Goal: Information Seeking & Learning: Learn about a topic

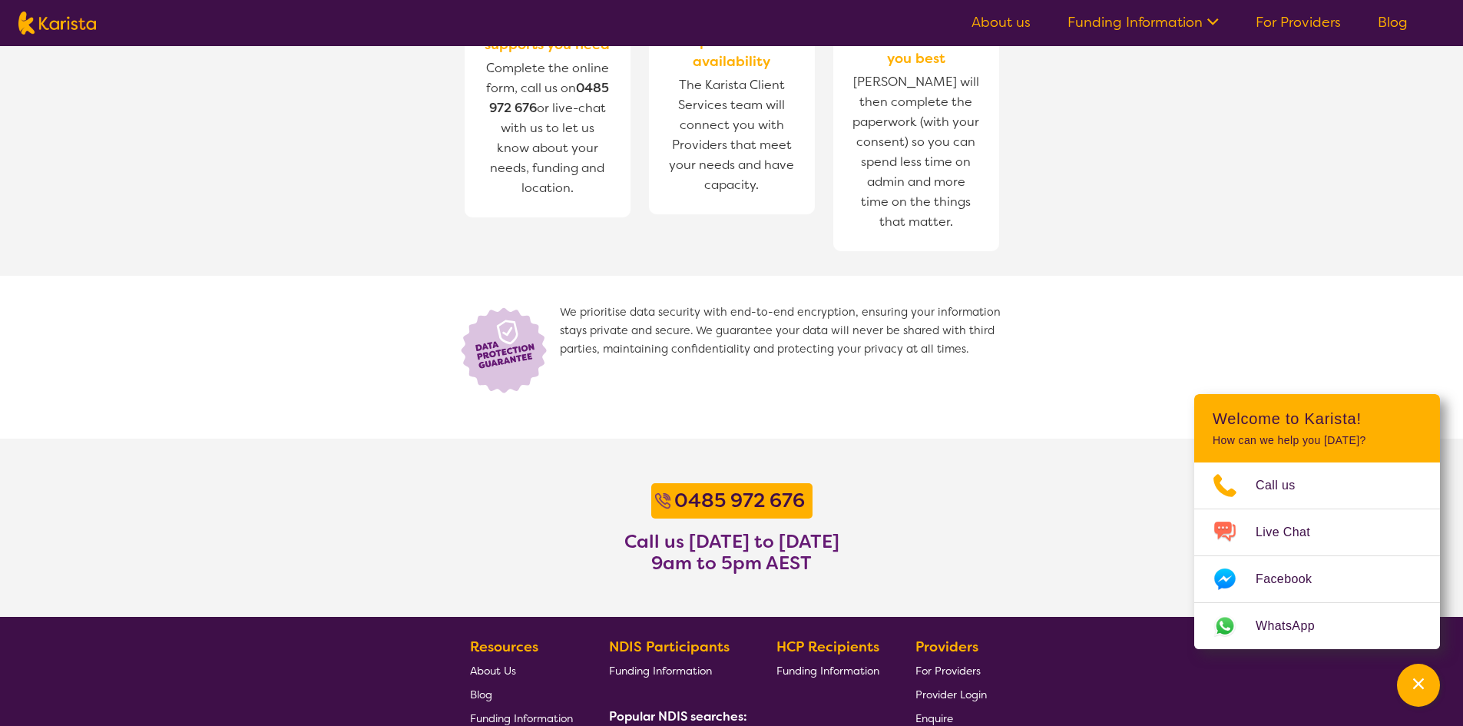
scroll to position [1106, 0]
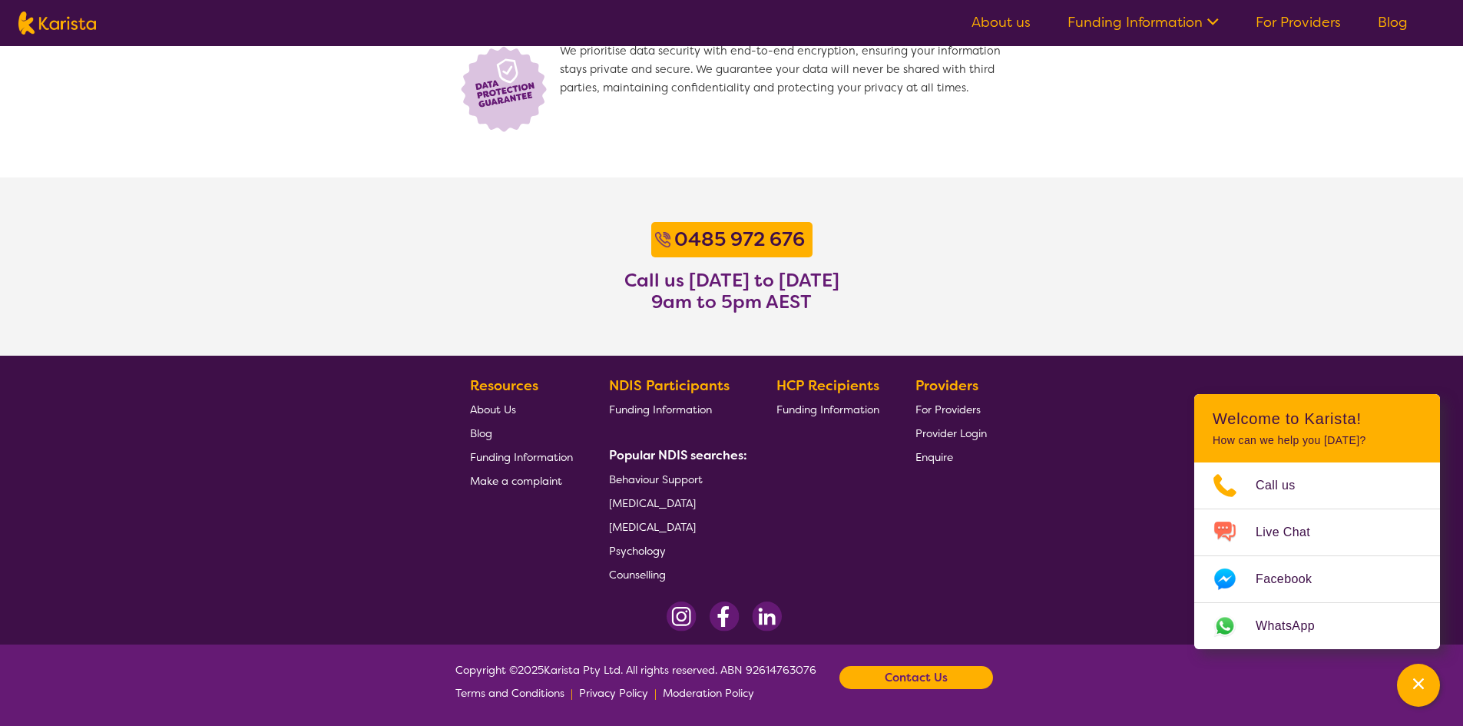
click at [338, 383] on footer "Resources About Us Blog Funding Information Make a complaint NDIS Participants …" at bounding box center [731, 500] width 1463 height 289
click at [366, 528] on footer "Resources About Us Blog Funding Information Make a complaint NDIS Participants …" at bounding box center [731, 500] width 1463 height 289
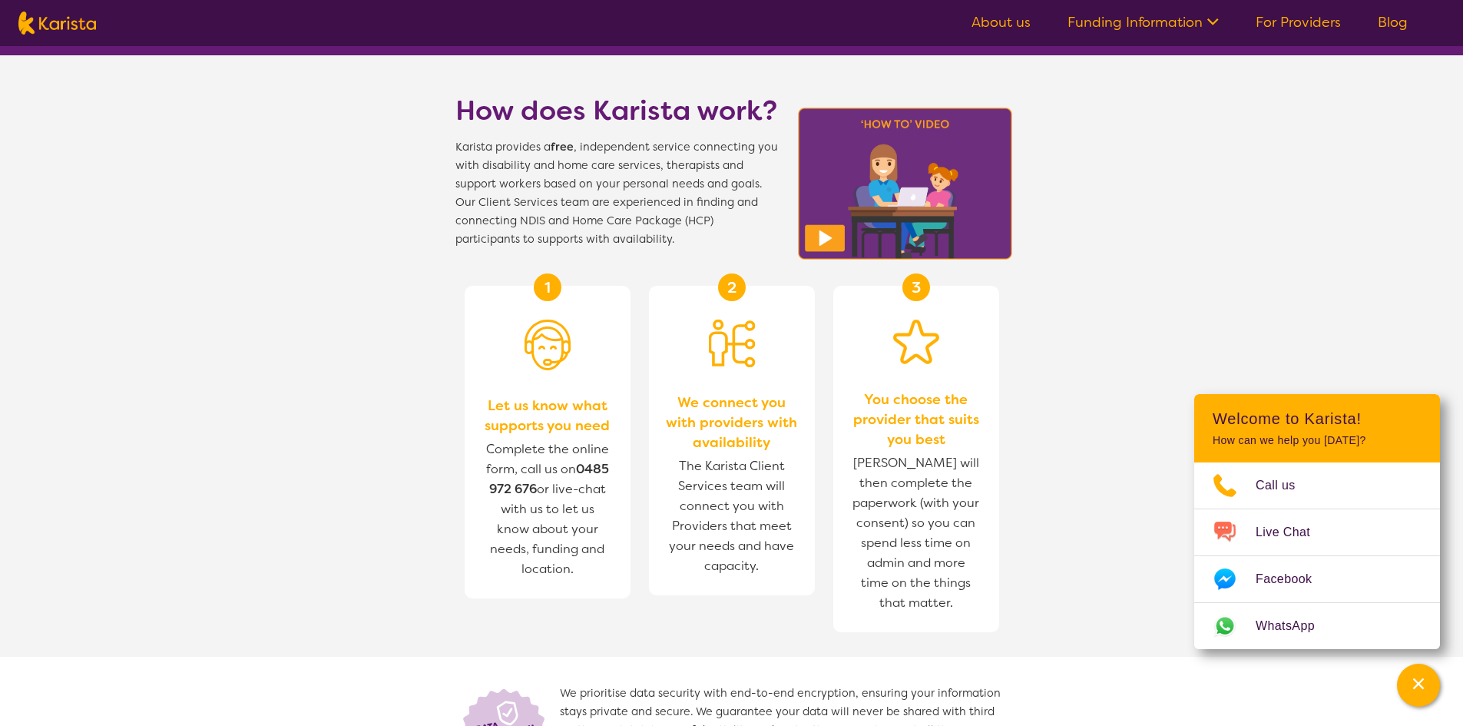
scroll to position [338, 0]
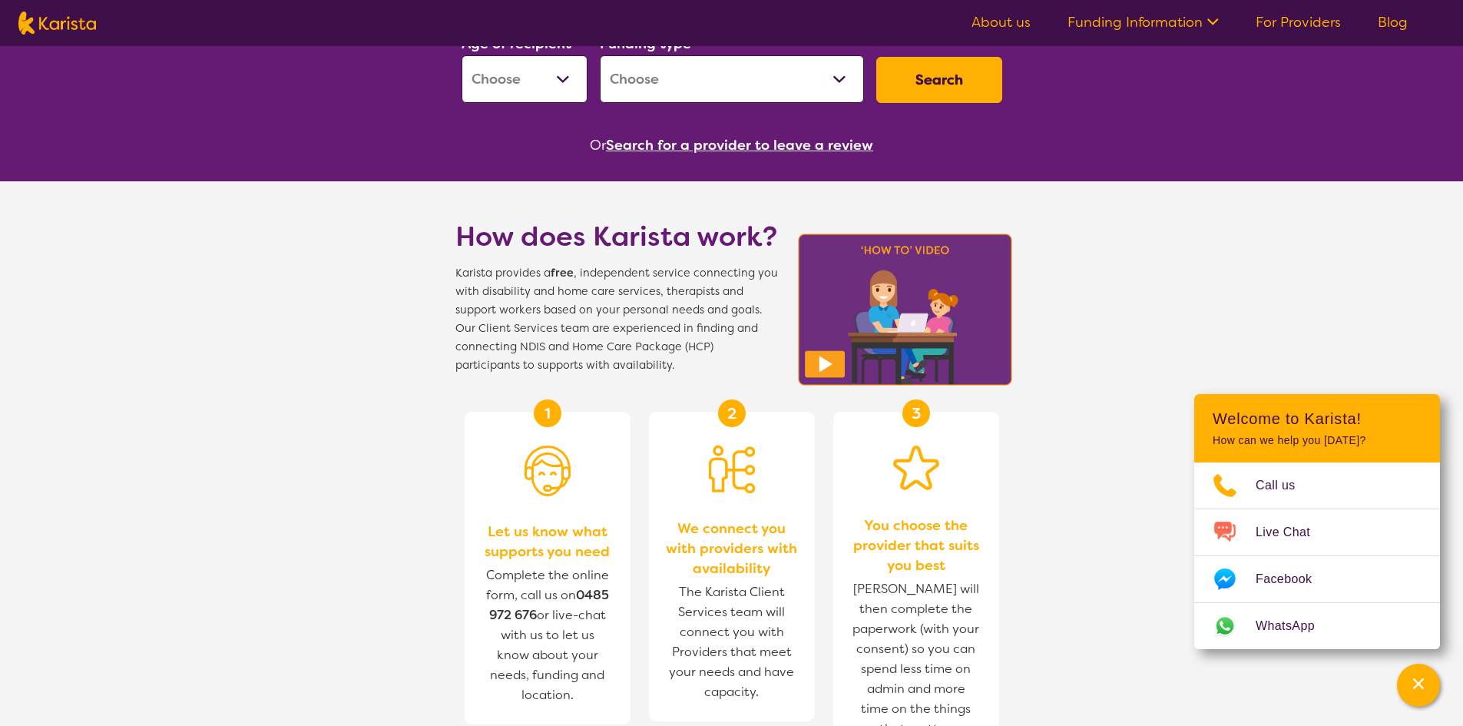
click at [1026, 22] on link "About us" at bounding box center [1001, 22] width 59 height 18
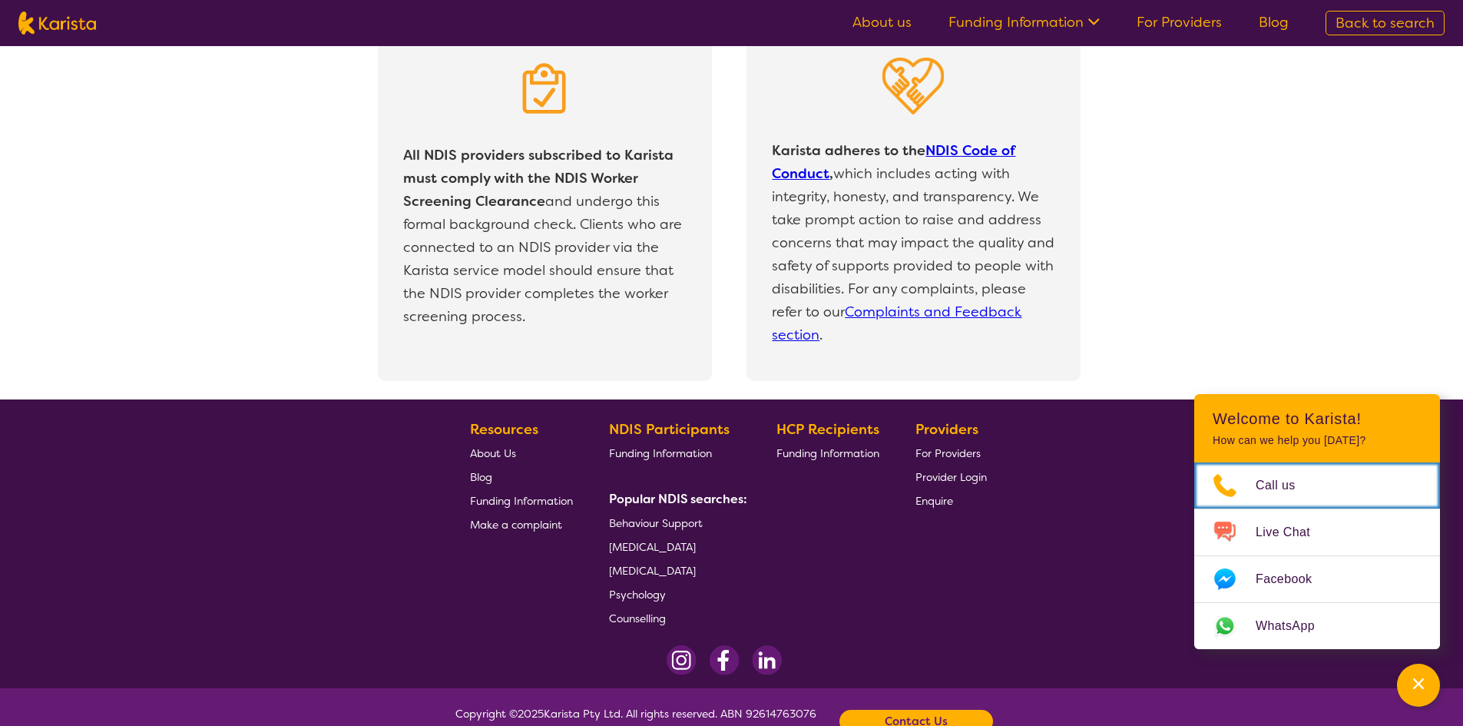
scroll to position [3254, 0]
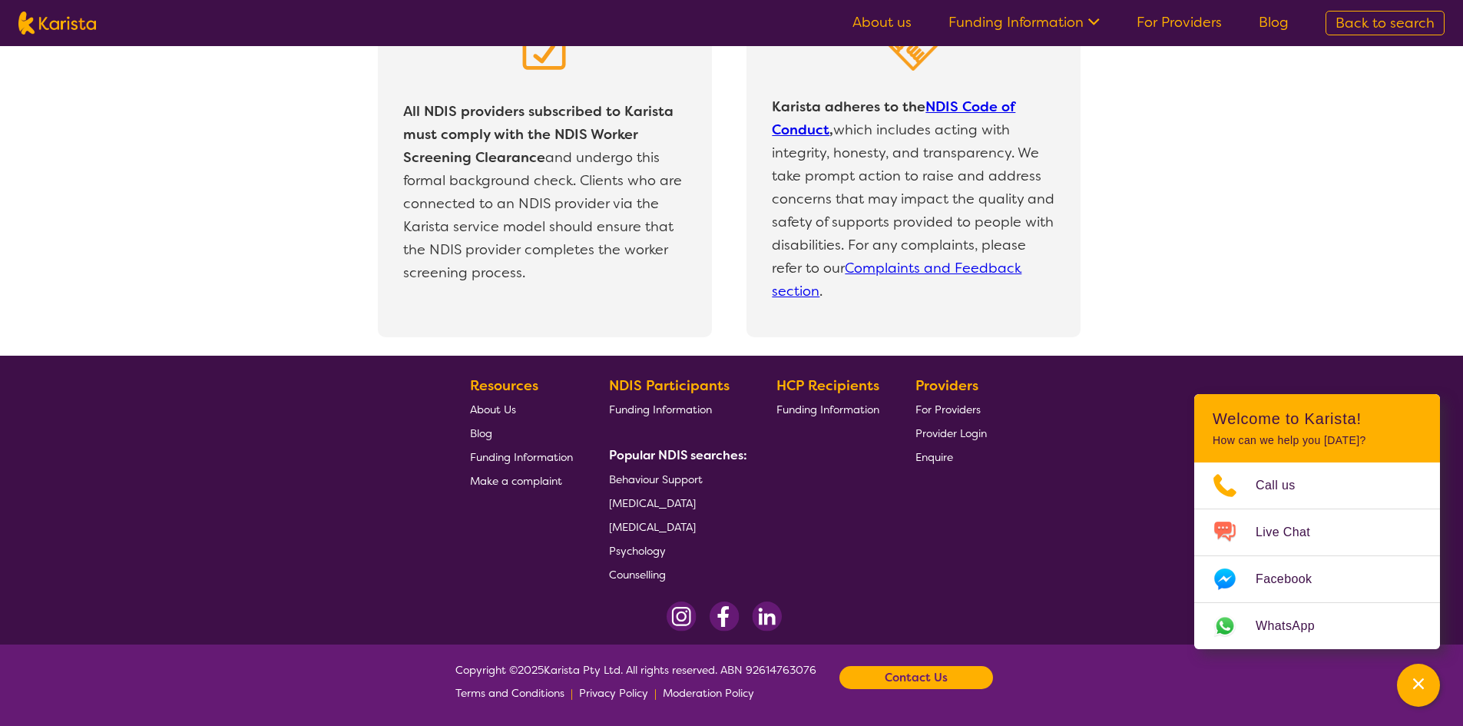
click at [508, 412] on span "About Us" at bounding box center [493, 409] width 46 height 14
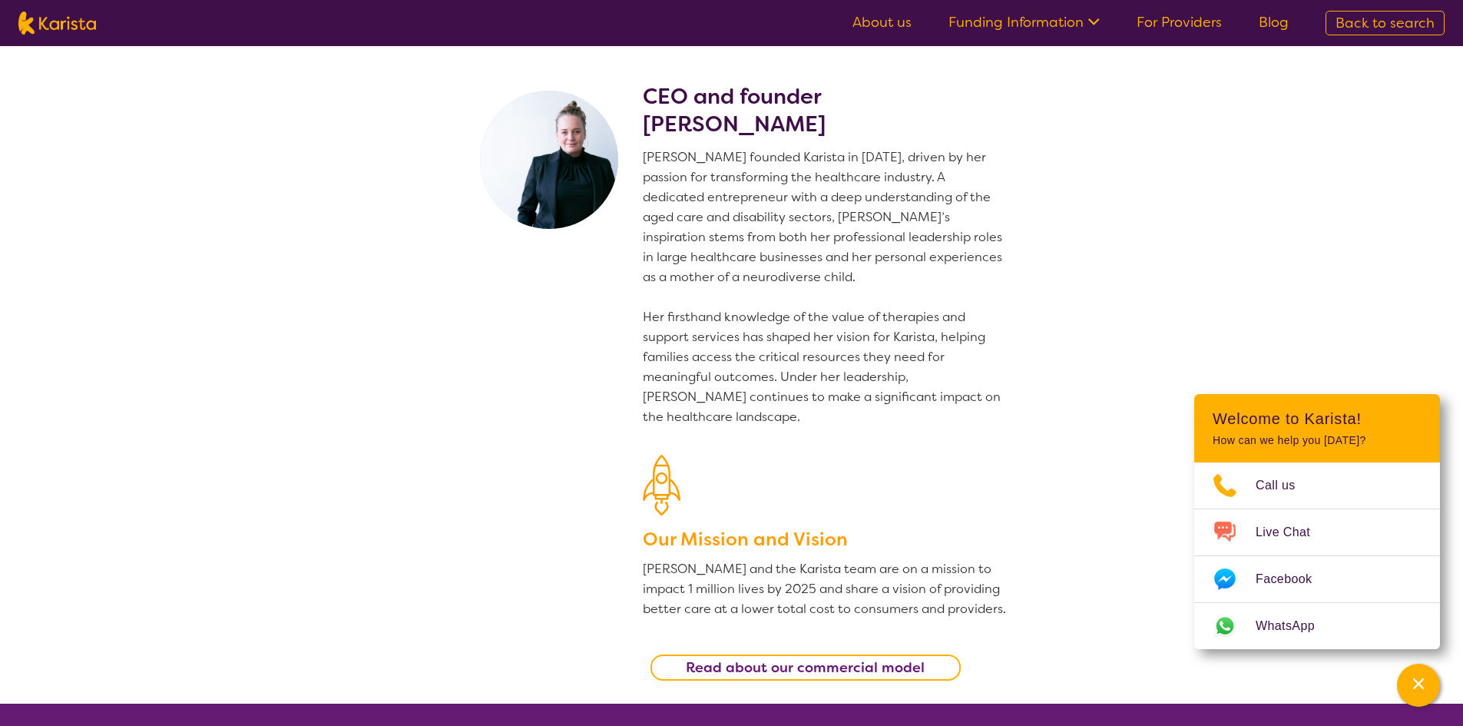
click at [706, 99] on h2 "CEO and founder Danielle Bodinnar" at bounding box center [826, 110] width 366 height 55
copy h2 "CEO and founder"
click at [671, 433] on div "CEO and founder Danielle Bodinnar Danielle founded Karista in 2016, driven by h…" at bounding box center [826, 393] width 366 height 621
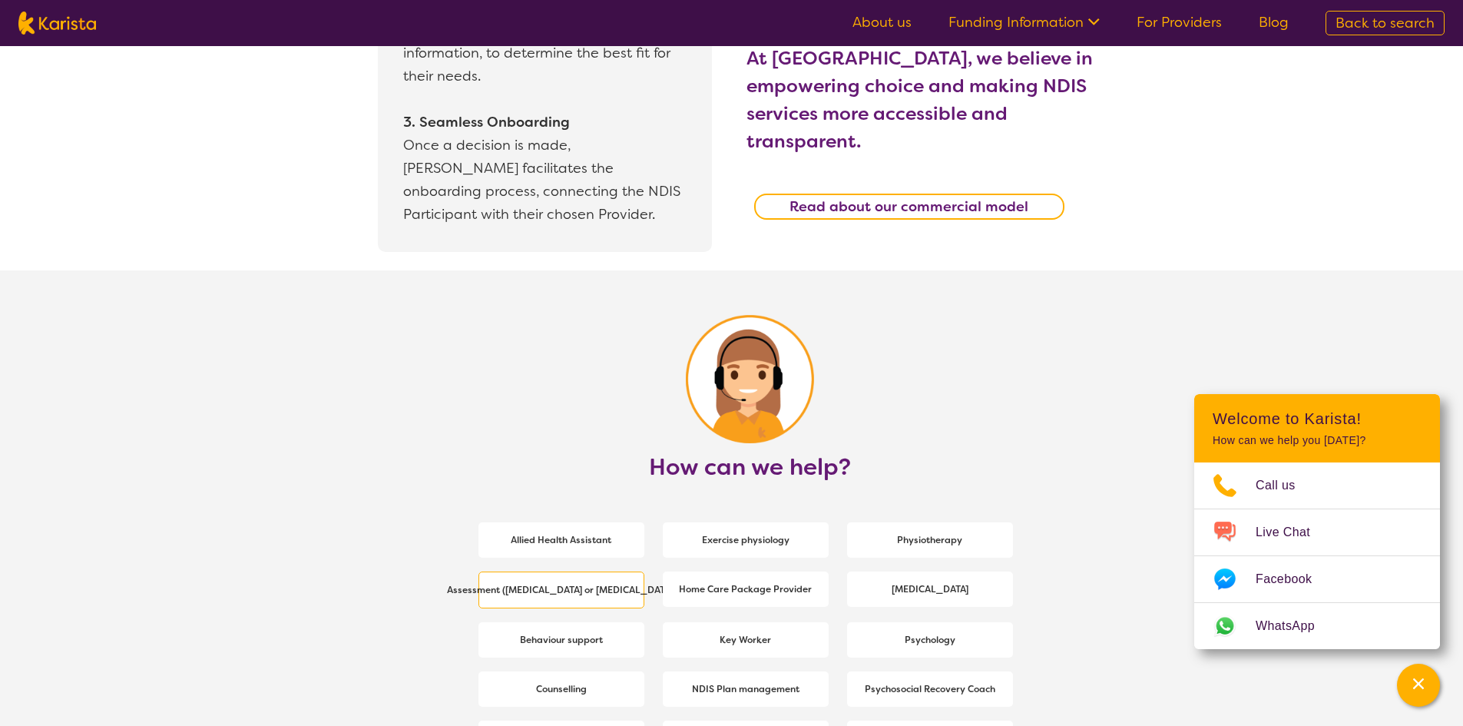
scroll to position [1843, 0]
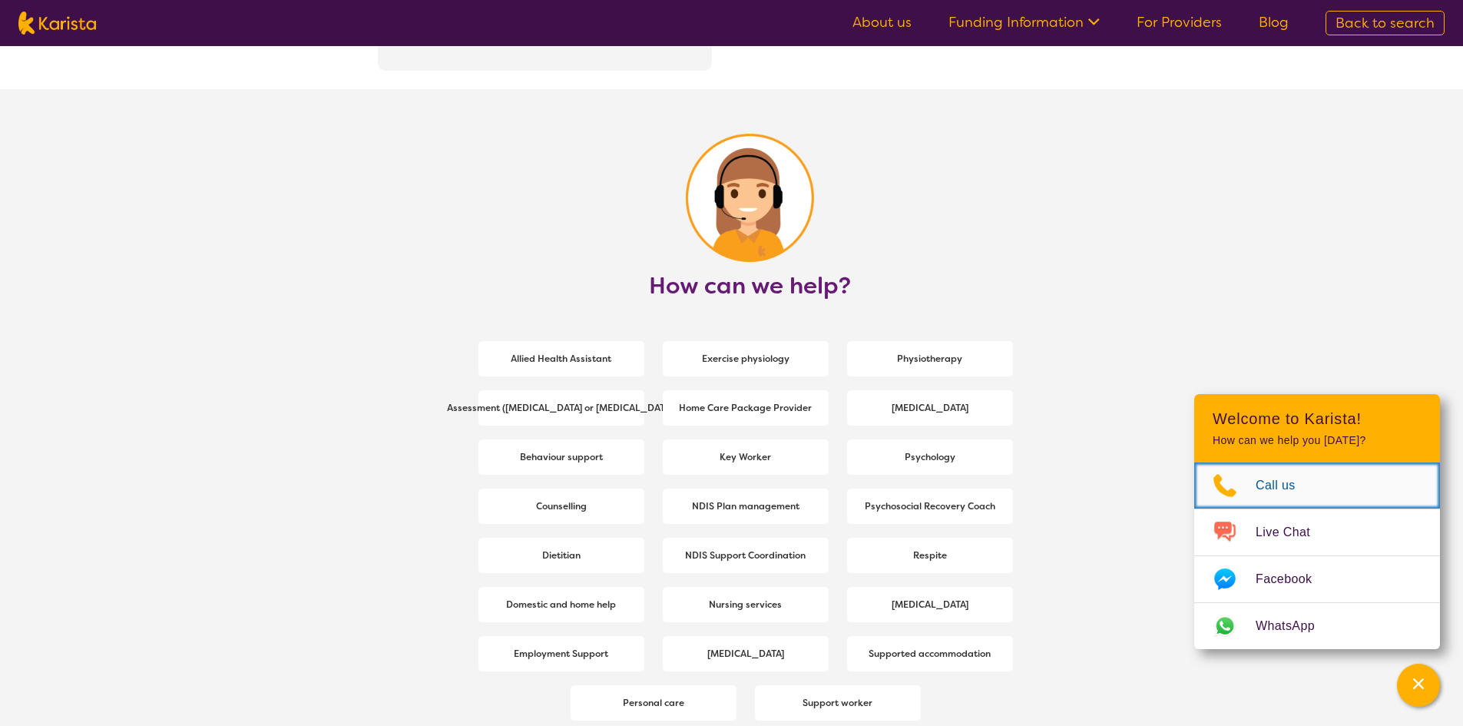
click at [1303, 475] on span "Call us" at bounding box center [1285, 485] width 58 height 23
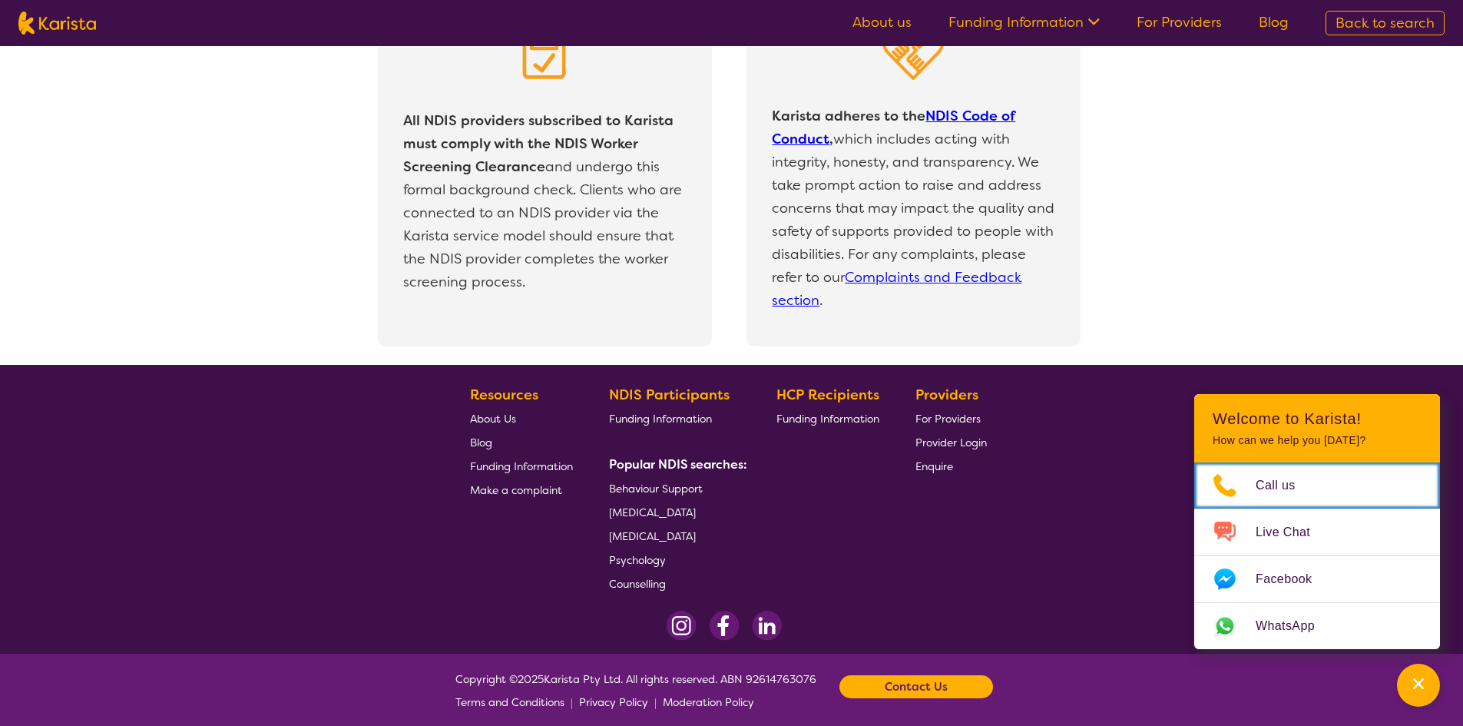
scroll to position [3254, 0]
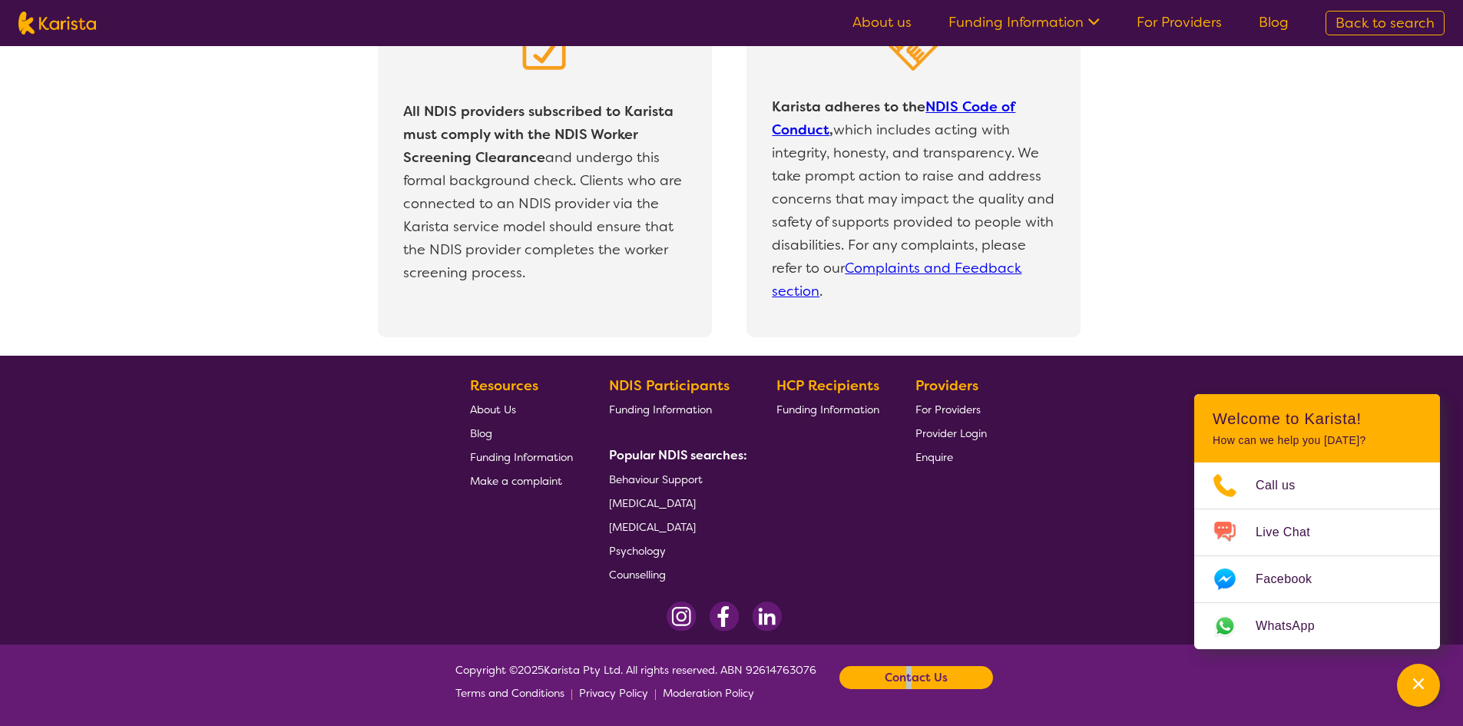
click at [914, 677] on b "Contact Us" at bounding box center [916, 677] width 63 height 23
click at [909, 677] on b "Contact Us" at bounding box center [916, 677] width 63 height 23
click at [909, 678] on b "Contact Us" at bounding box center [916, 677] width 63 height 23
click at [532, 592] on footer "Resources About Us Blog Funding Information Make a complaint NDIS Participants …" at bounding box center [731, 500] width 1463 height 289
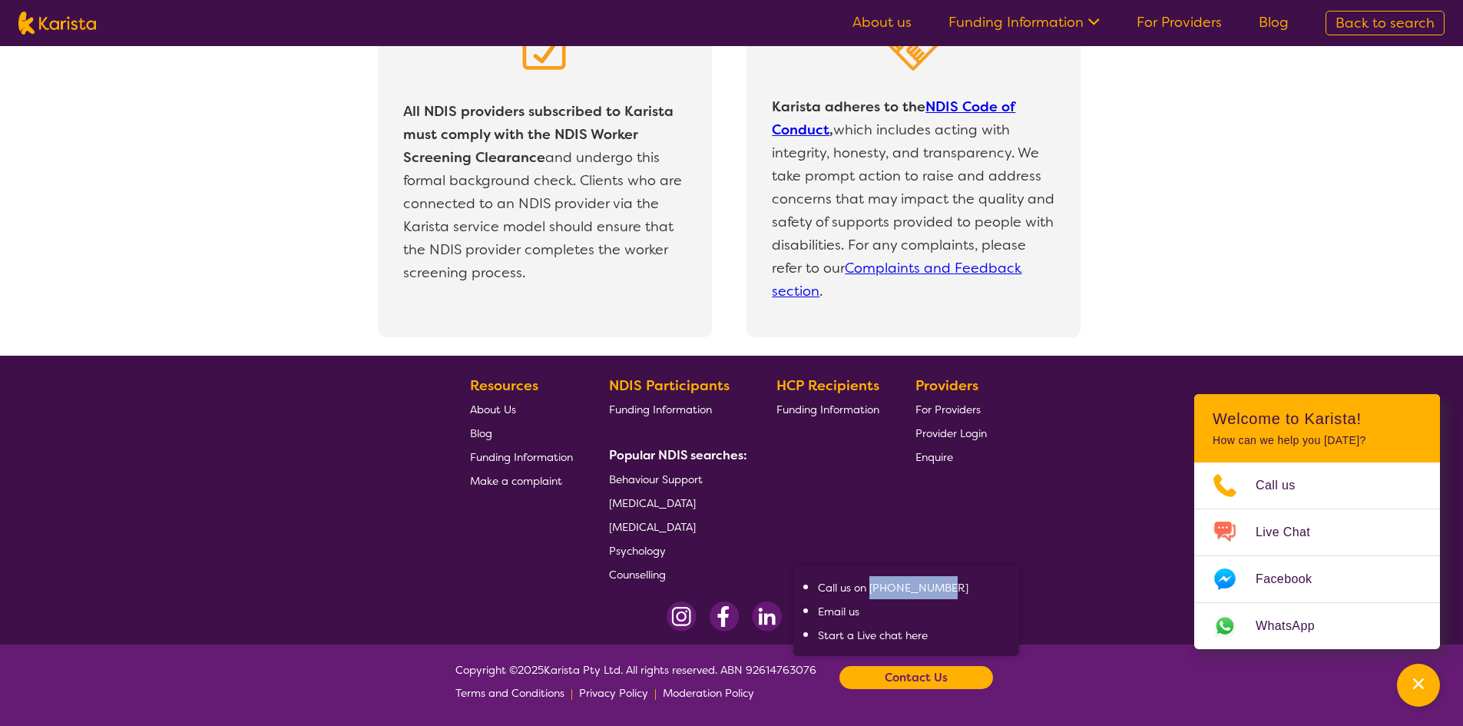
drag, startPoint x: 969, startPoint y: 587, endPoint x: 877, endPoint y: 588, distance: 91.4
click at [877, 588] on span "Call us on 0485 972 676" at bounding box center [914, 587] width 192 height 23
copy link "0485 972 676"
click at [422, 583] on footer "Resources About Us Blog Funding Information Make a complaint NDIS Participants …" at bounding box center [731, 500] width 1463 height 289
click at [850, 607] on link "Email us" at bounding box center [838, 611] width 41 height 14
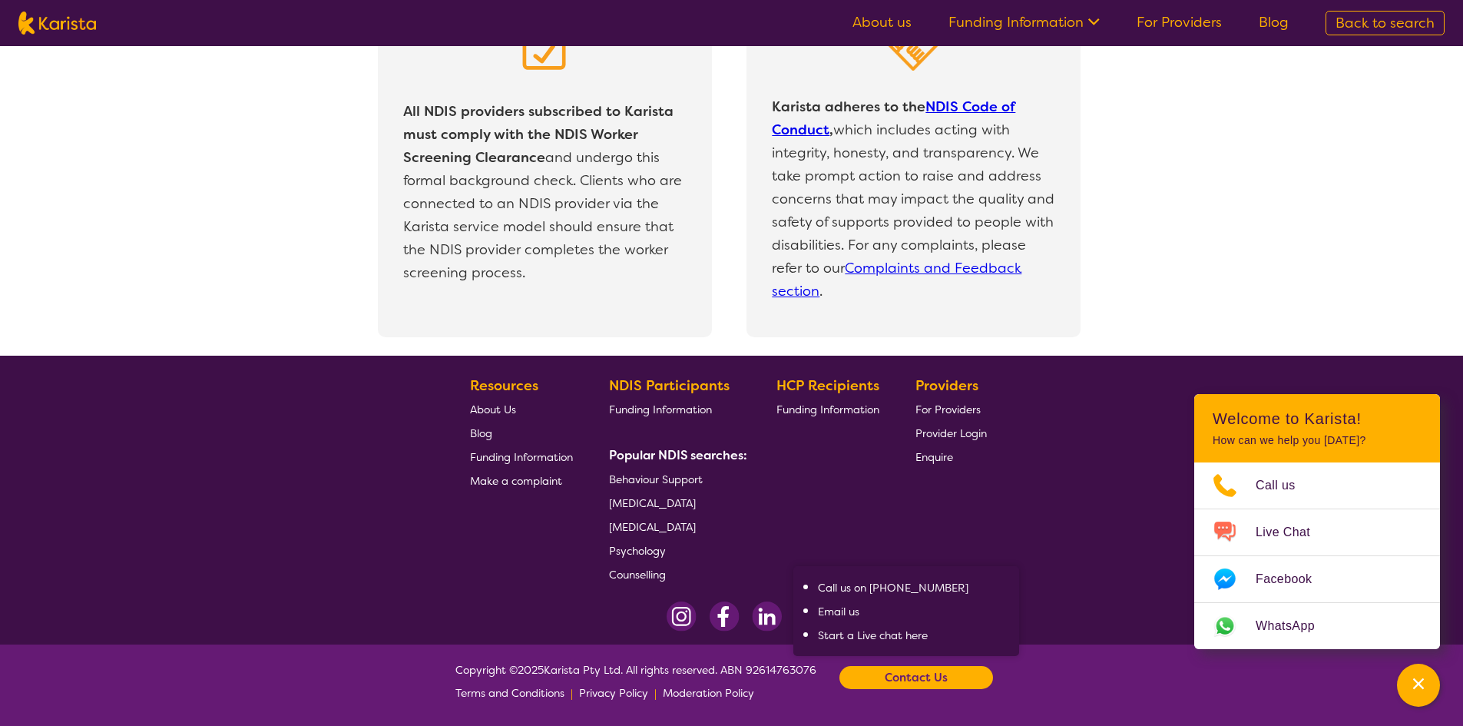
click at [482, 409] on span "About Us" at bounding box center [493, 409] width 46 height 14
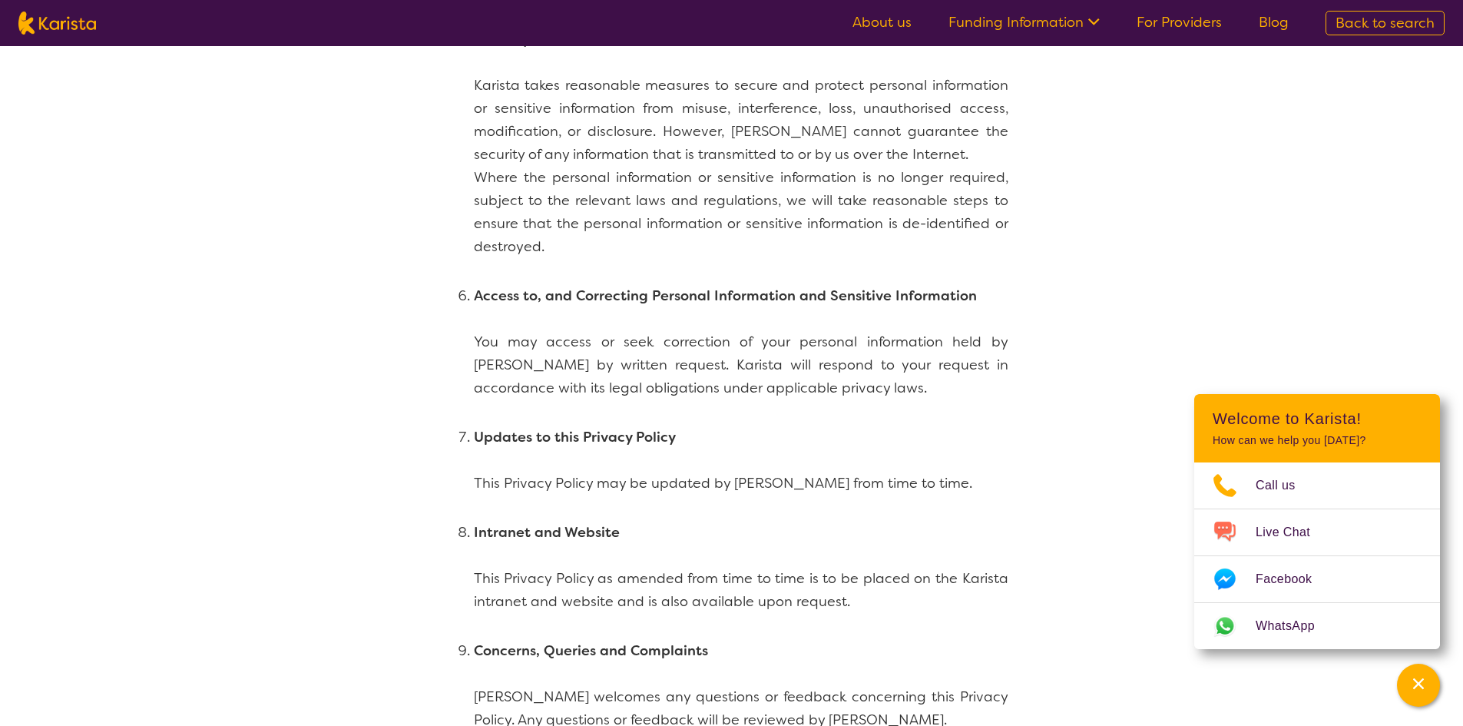
scroll to position [3456, 0]
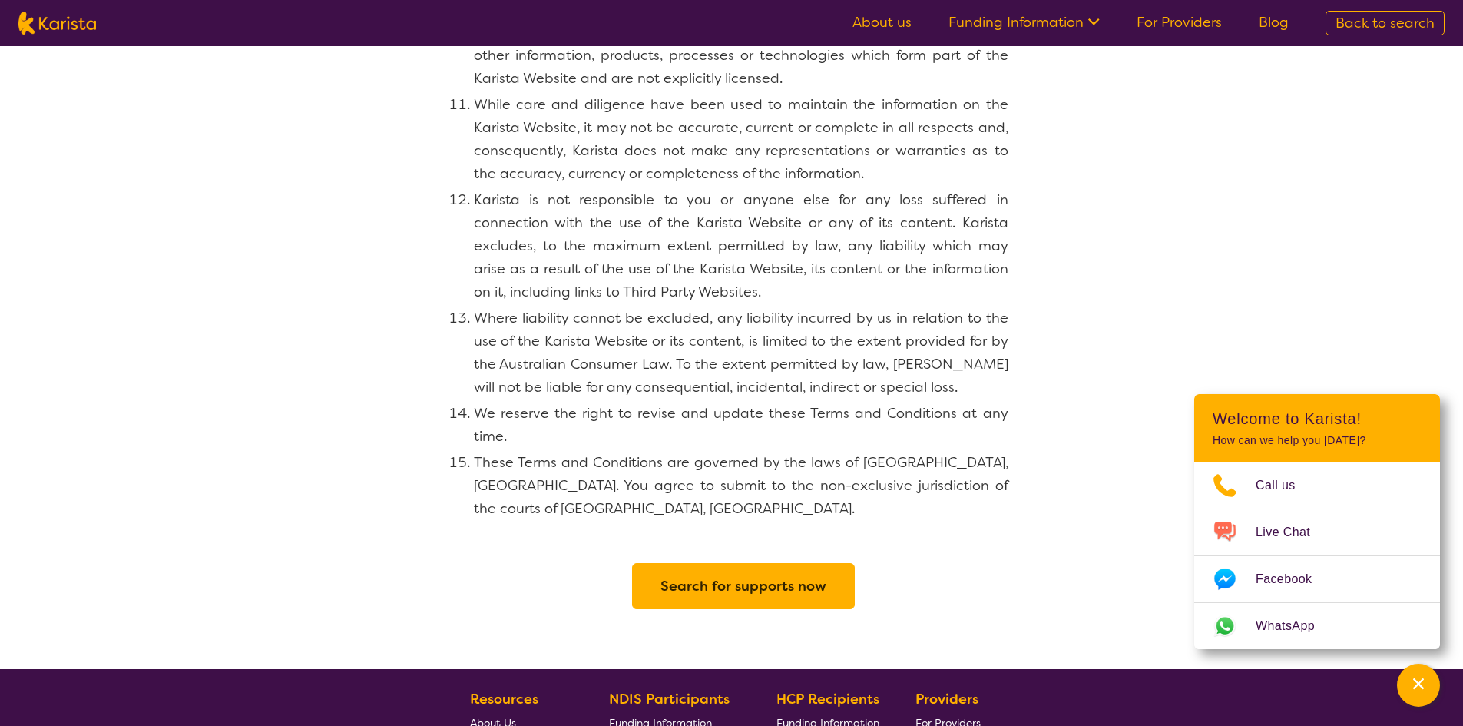
scroll to position [1613, 0]
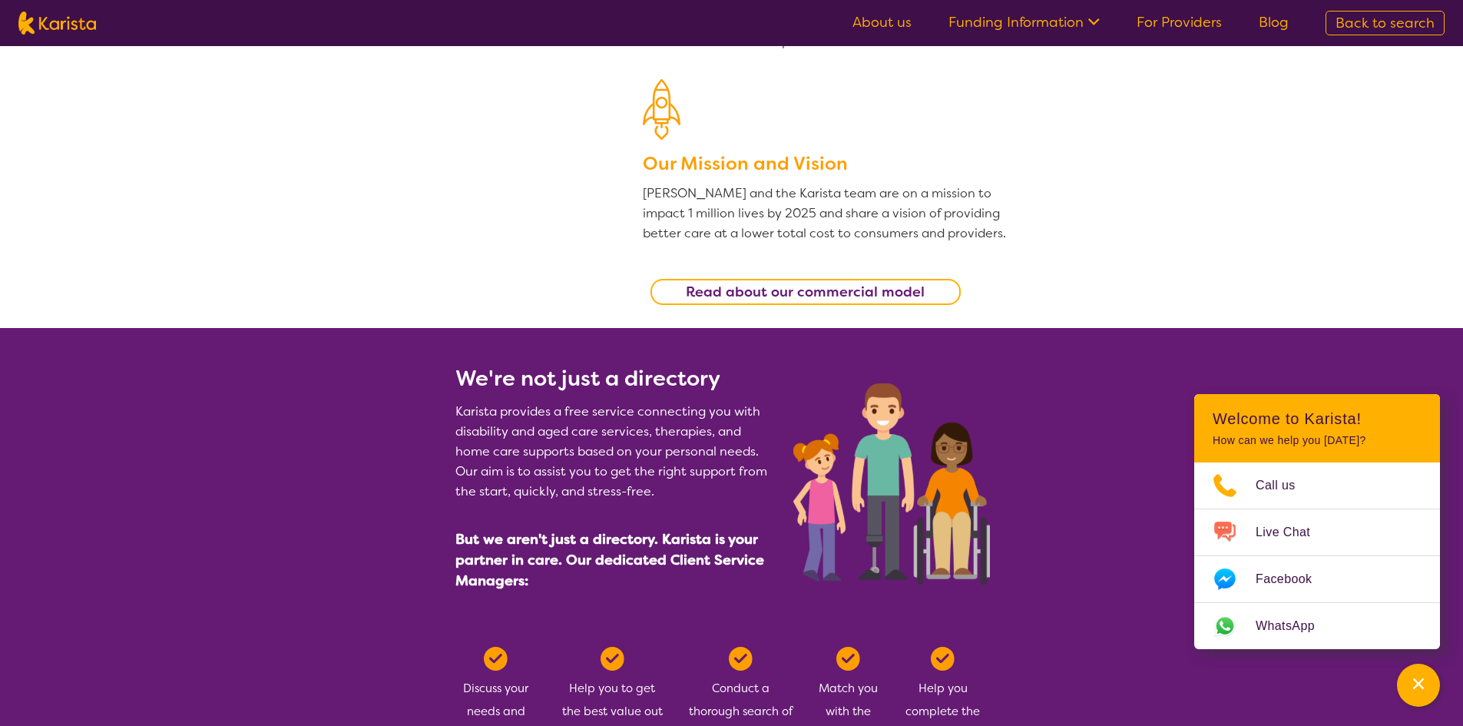
scroll to position [384, 0]
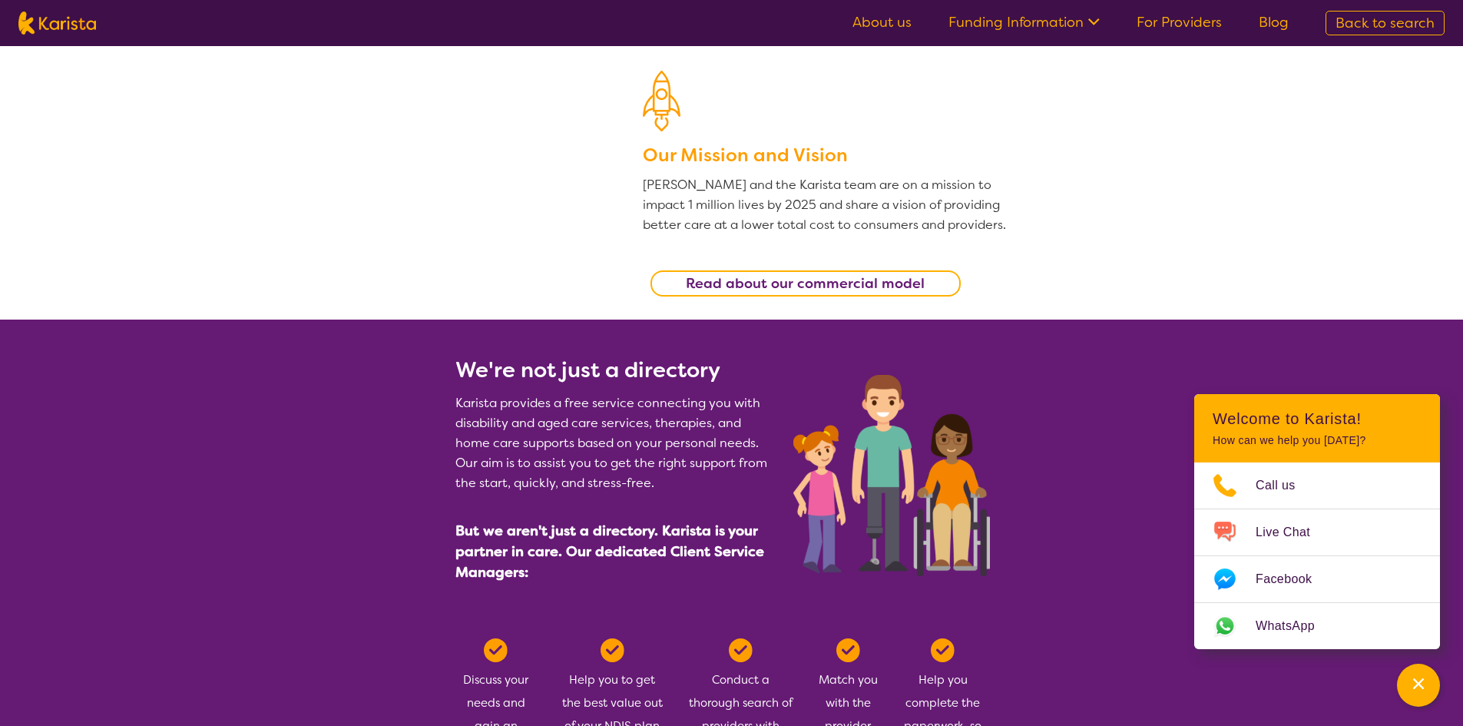
click at [586, 434] on p "Karista provides a free service connecting you with disability and aged care se…" at bounding box center [615, 443] width 320 height 100
drag, startPoint x: 572, startPoint y: 445, endPoint x: 441, endPoint y: 427, distance: 132.5
click at [441, 427] on section "We're not just a directory Karista provides a free service connecting you with …" at bounding box center [732, 461] width 590 height 282
copy p "disability and aged care services, therapies, and home care supports"
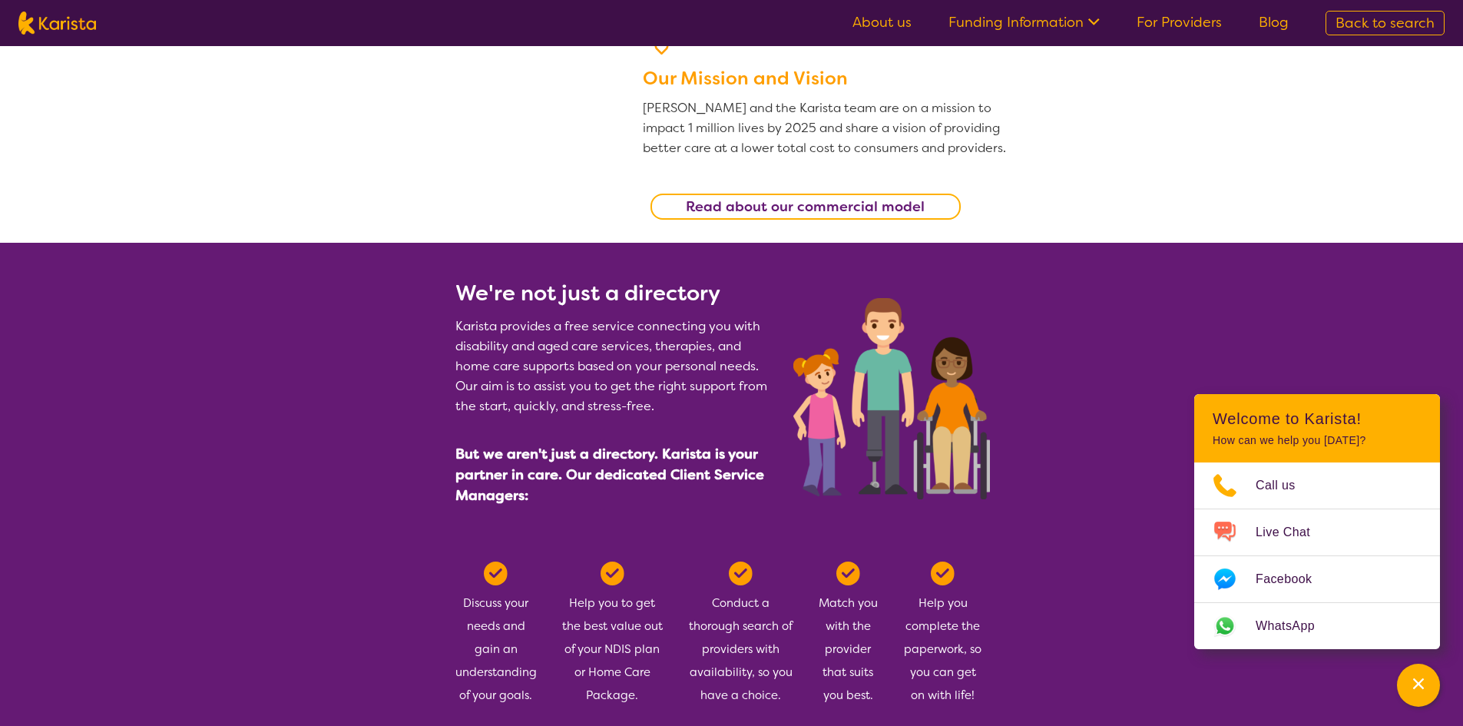
scroll to position [691, 0]
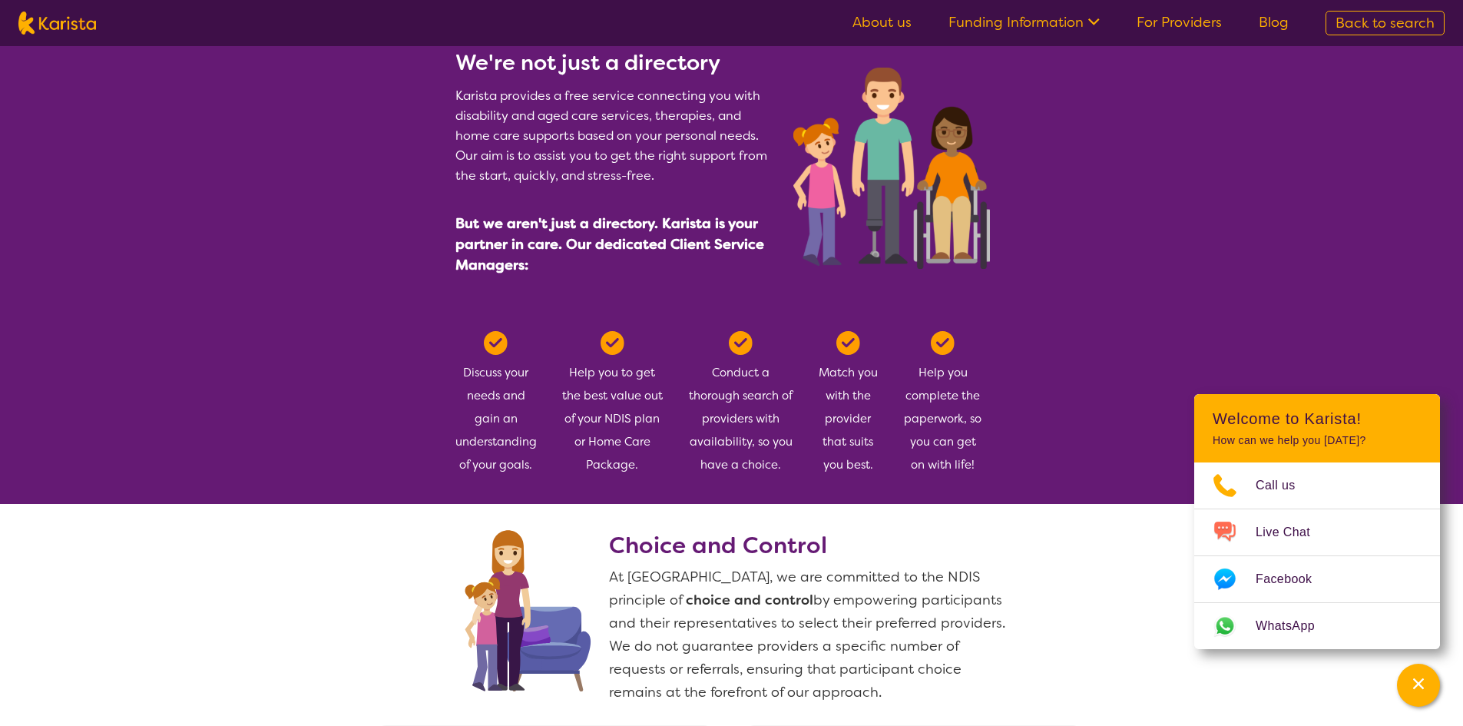
click at [1105, 19] on ul "About us Funding Information NDIS - National Disability Insurance Scheme HCP - …" at bounding box center [1070, 23] width 473 height 25
click at [1093, 19] on icon at bounding box center [1094, 21] width 12 height 7
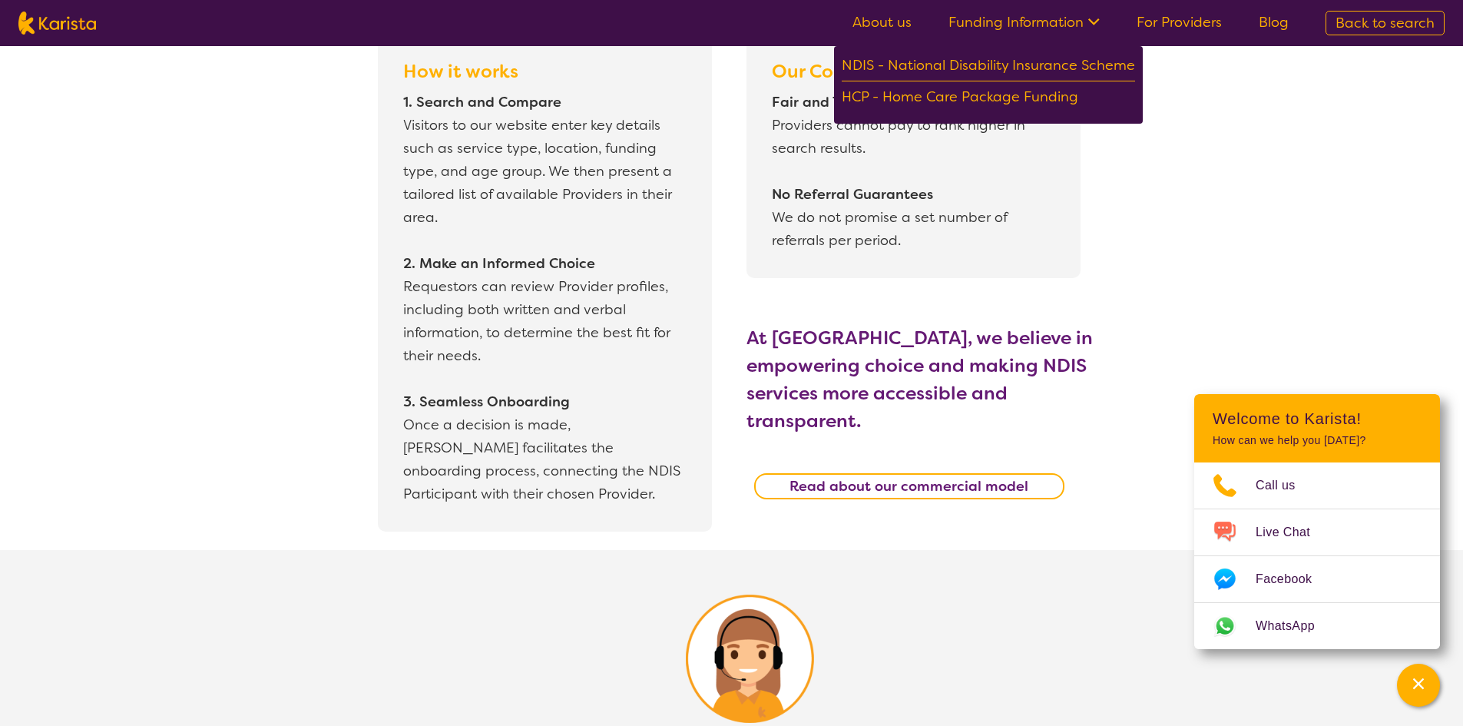
scroll to position [1613, 0]
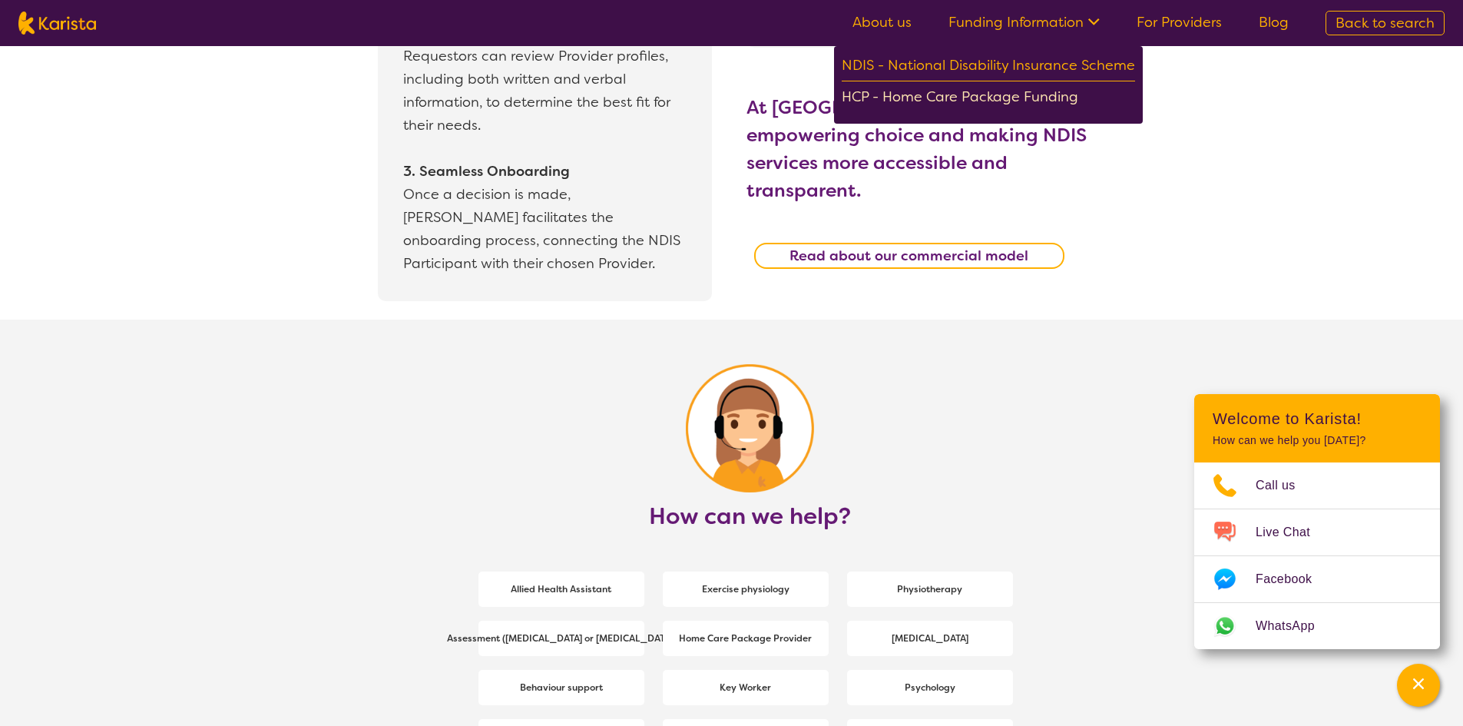
click at [980, 92] on div "HCP - Home Care Package Funding" at bounding box center [988, 98] width 293 height 27
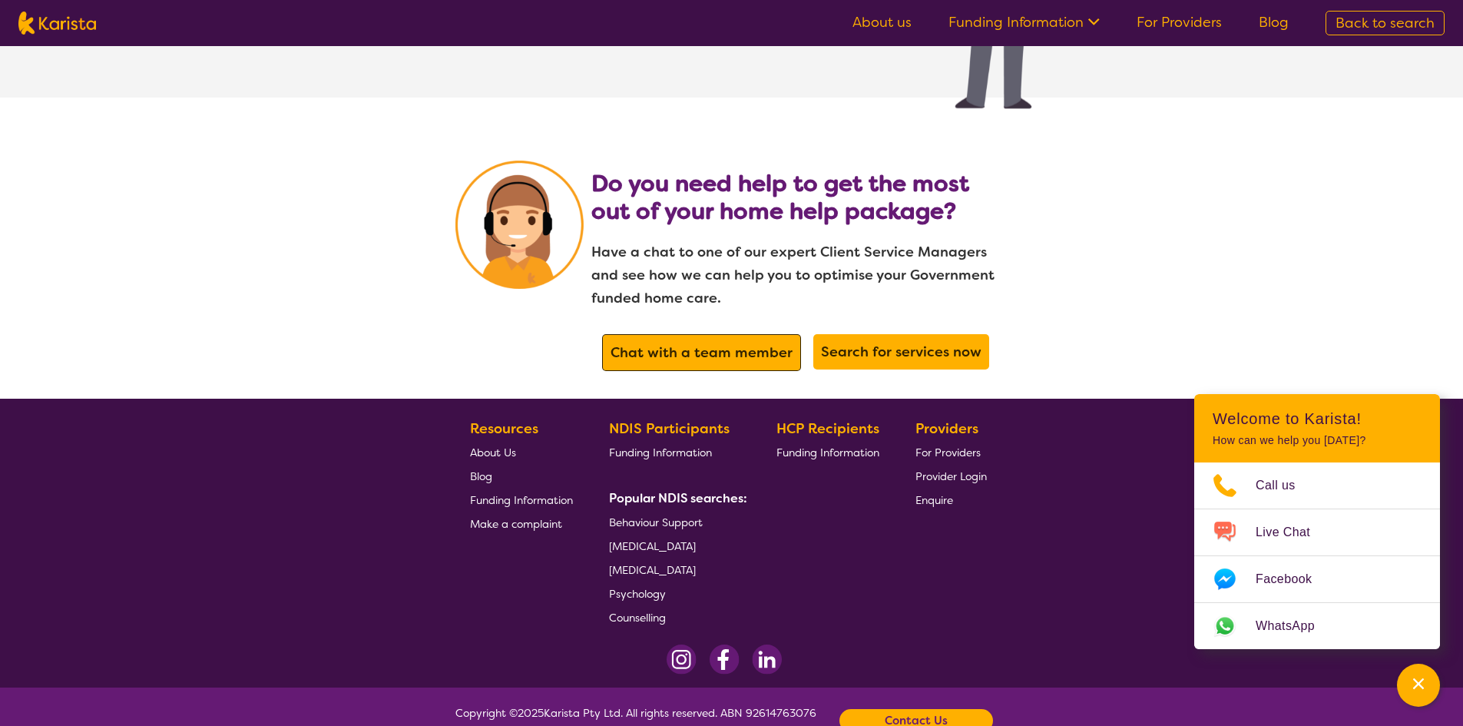
scroll to position [3147, 0]
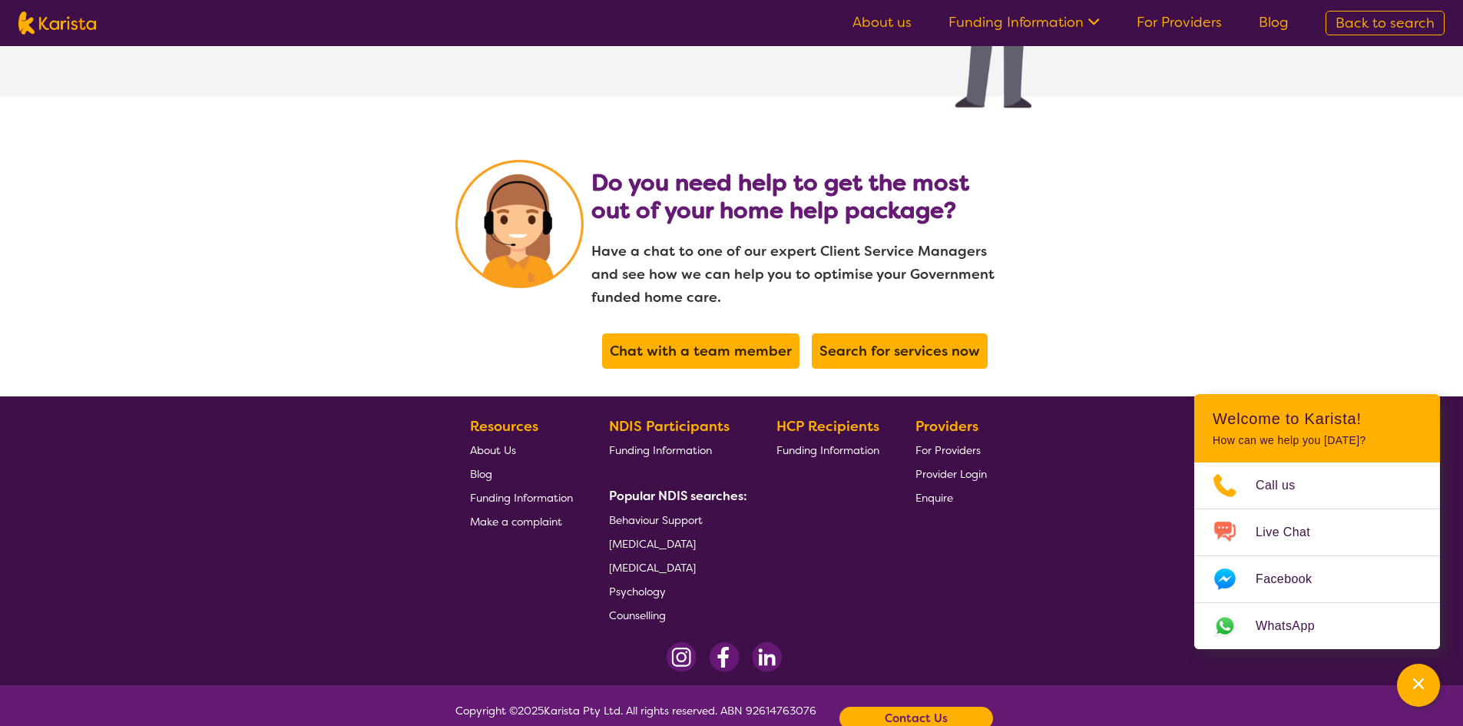
click at [402, 562] on footer "Resources About Us Blog Funding Information Make a complaint NDIS Participants …" at bounding box center [731, 540] width 1463 height 289
click at [904, 21] on link "About us" at bounding box center [882, 22] width 59 height 18
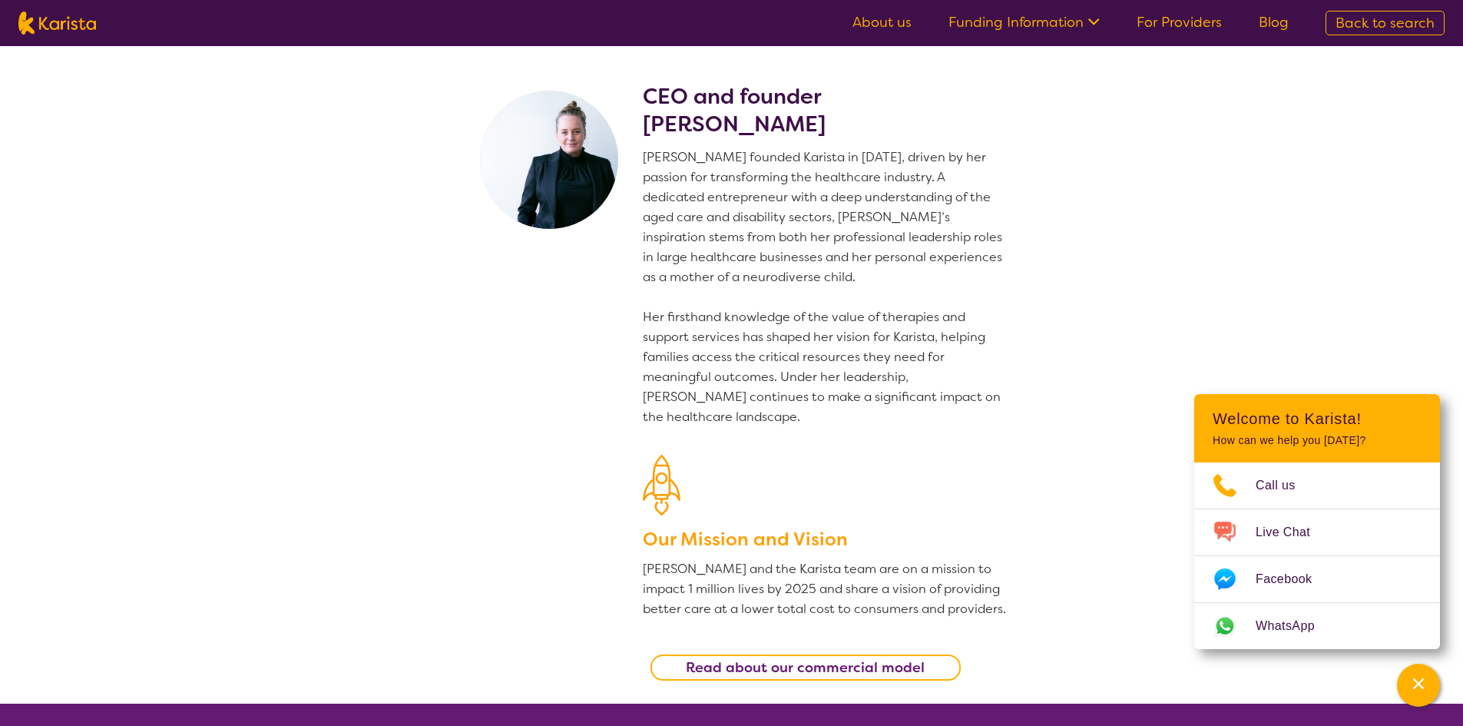
click at [58, 28] on img at bounding box center [57, 23] width 78 height 23
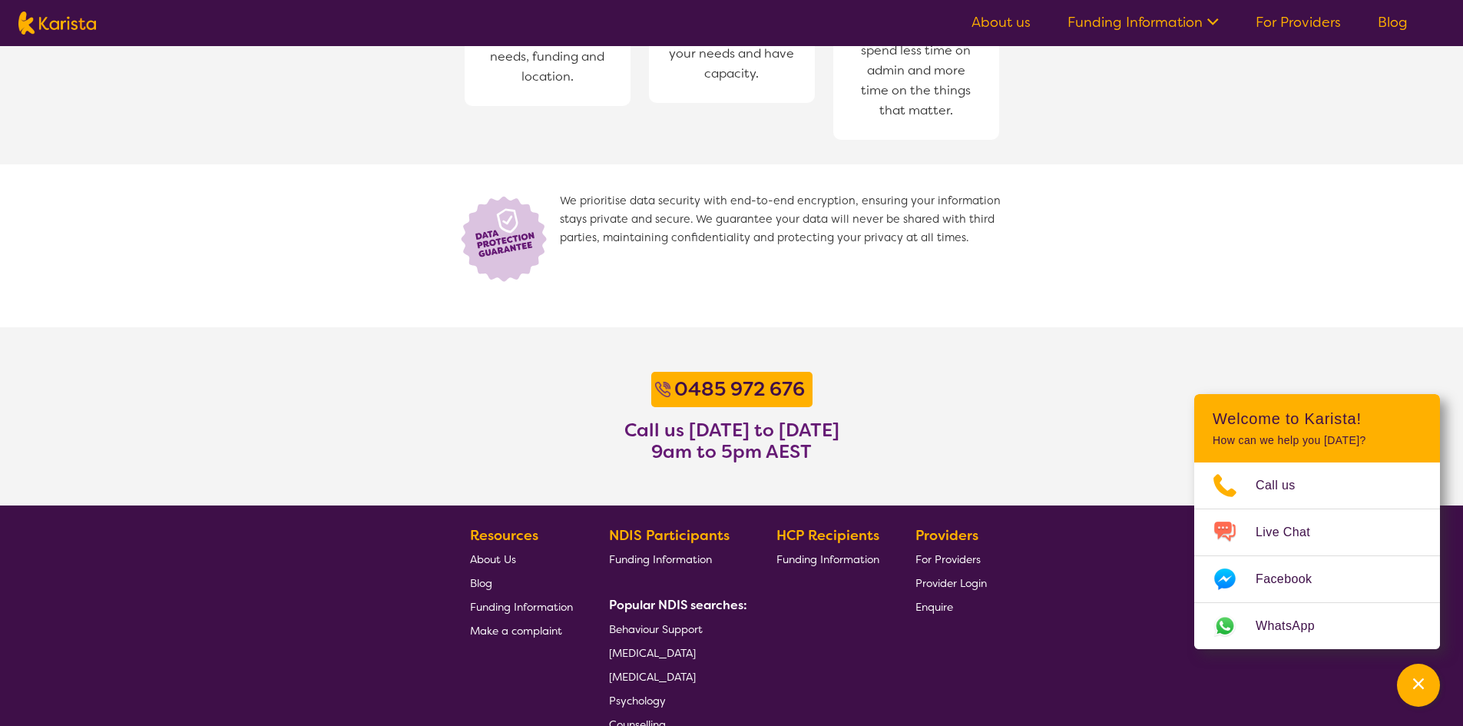
scroll to position [952, 0]
